Goal: Find contact information: Find contact information

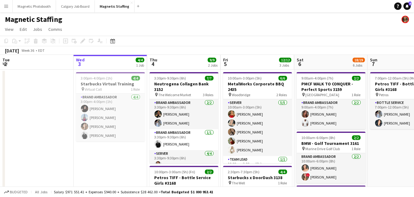
click at [5, 6] on app-icon "Menu" at bounding box center [6, 6] width 5 height 5
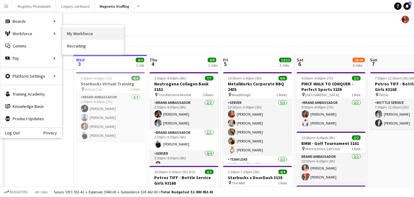
click at [76, 34] on link "My Workforce" at bounding box center [93, 33] width 62 height 12
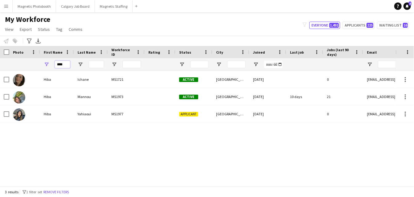
drag, startPoint x: 54, startPoint y: 64, endPoint x: 27, endPoint y: 58, distance: 28.1
click at [30, 63] on div "****" at bounding box center [333, 64] width 667 height 12
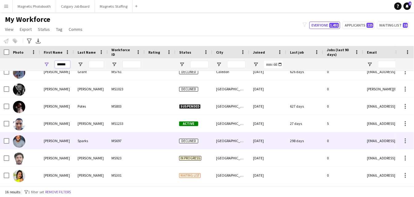
scroll to position [30, 0]
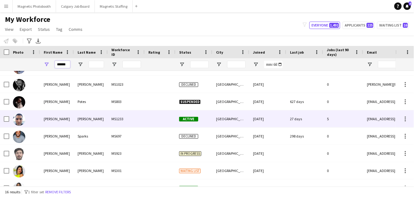
type input "******"
click at [109, 121] on div "MS1233" at bounding box center [126, 118] width 37 height 17
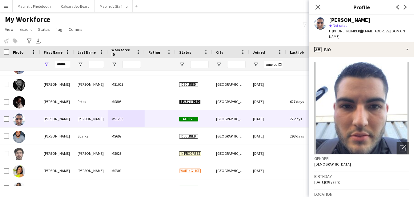
click at [361, 34] on div "t. [PHONE_NUMBER] | [EMAIL_ADDRESS][DOMAIN_NAME]" at bounding box center [369, 33] width 80 height 11
drag, startPoint x: 356, startPoint y: 31, endPoint x: 413, endPoint y: 31, distance: 56.6
click at [413, 31] on div "[PERSON_NAME] star Not rated t. [PHONE_NUMBER] | [EMAIL_ADDRESS][DOMAIN_NAME]" at bounding box center [361, 28] width 105 height 27
copy span "[EMAIL_ADDRESS][DOMAIN_NAME]"
click at [0, 0] on body "Menu Boards Boards Boards All jobs Status Workforce Workforce My Workforce Recr…" at bounding box center [207, 98] width 414 height 197
